Goal: Information Seeking & Learning: Check status

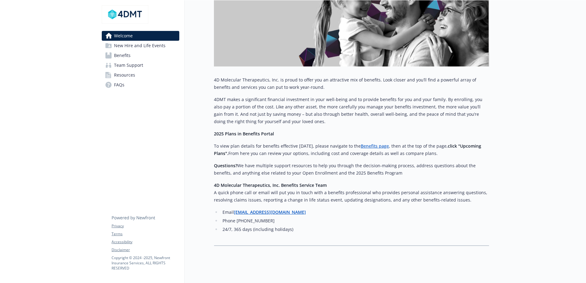
scroll to position [183, 0]
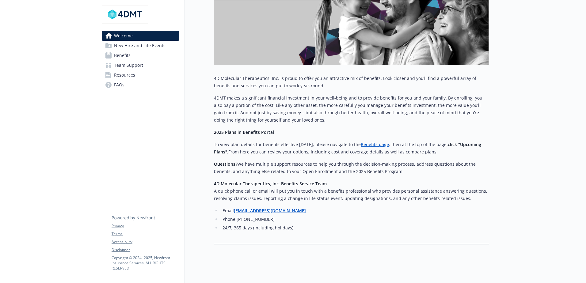
scroll to position [183, 0]
